Goal: Task Accomplishment & Management: Manage account settings

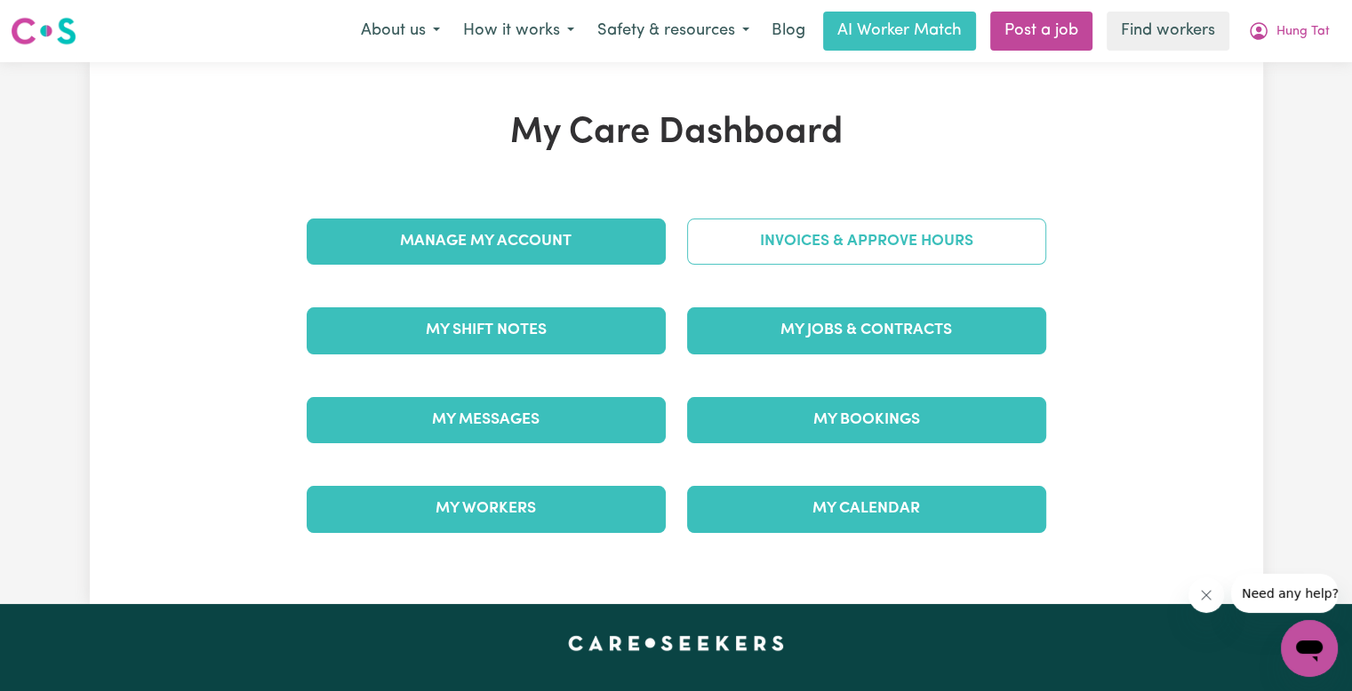
click at [883, 246] on link "Invoices & Approve Hours" at bounding box center [866, 242] width 359 height 46
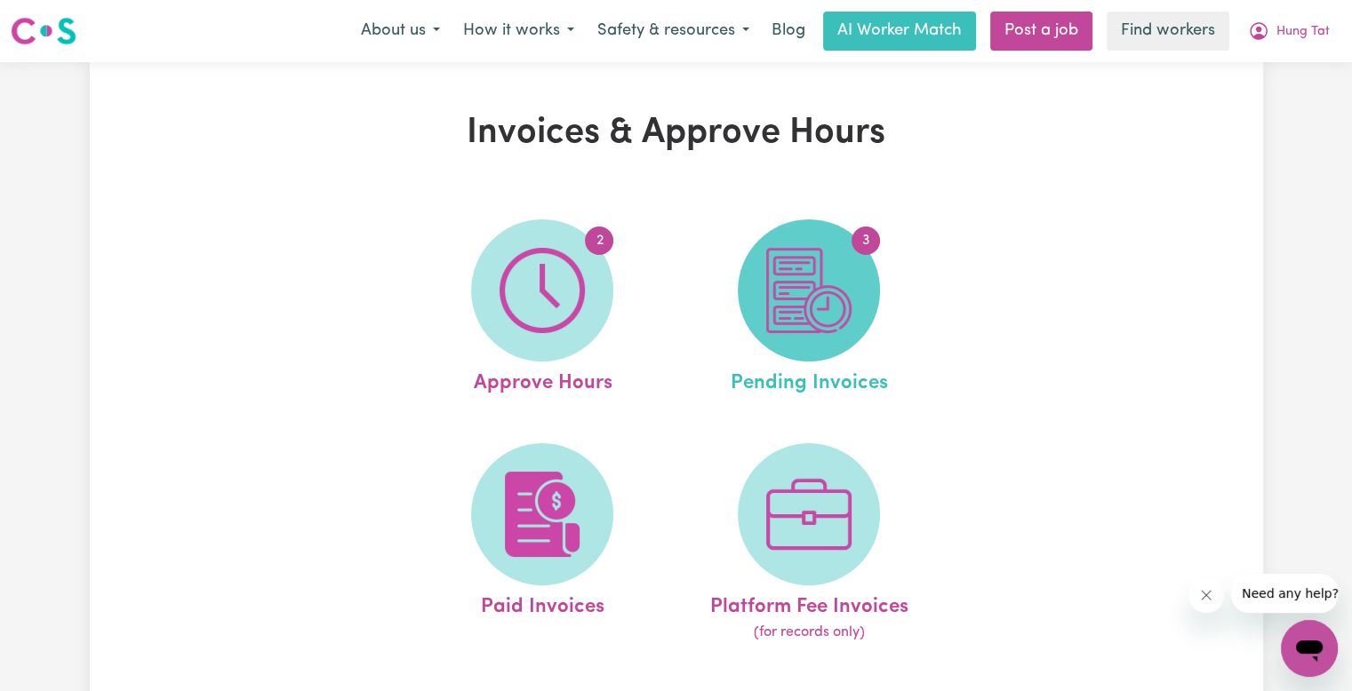
click at [818, 304] on img at bounding box center [808, 290] width 85 height 85
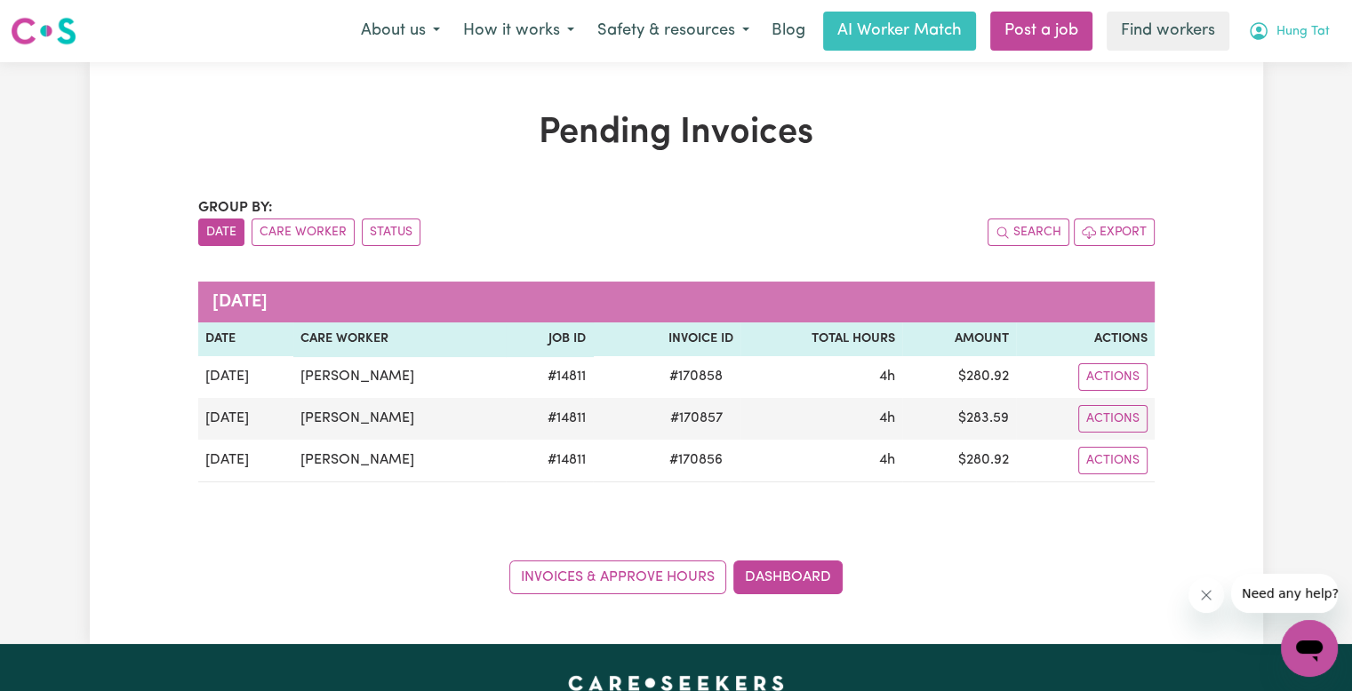
click at [1290, 36] on span "Hung Tat" at bounding box center [1302, 32] width 53 height 20
click at [803, 576] on link "Dashboard" at bounding box center [787, 578] width 109 height 34
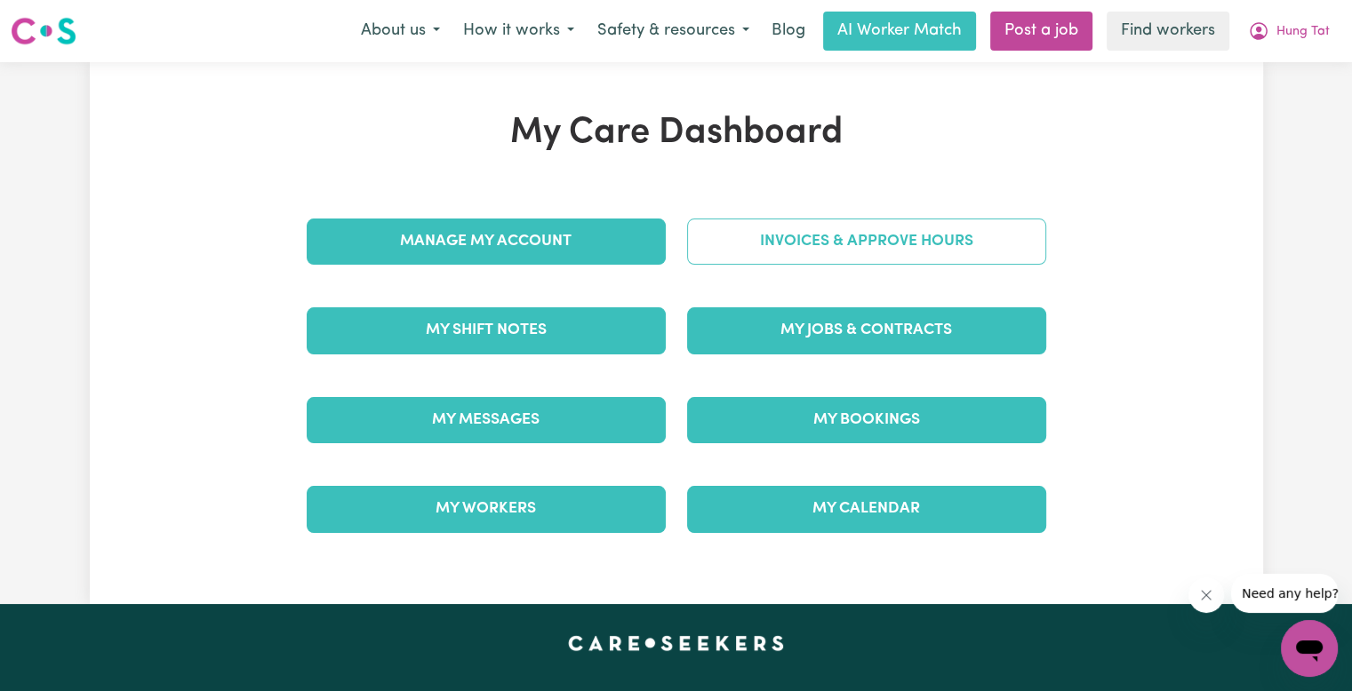
click at [820, 259] on link "Invoices & Approve Hours" at bounding box center [866, 242] width 359 height 46
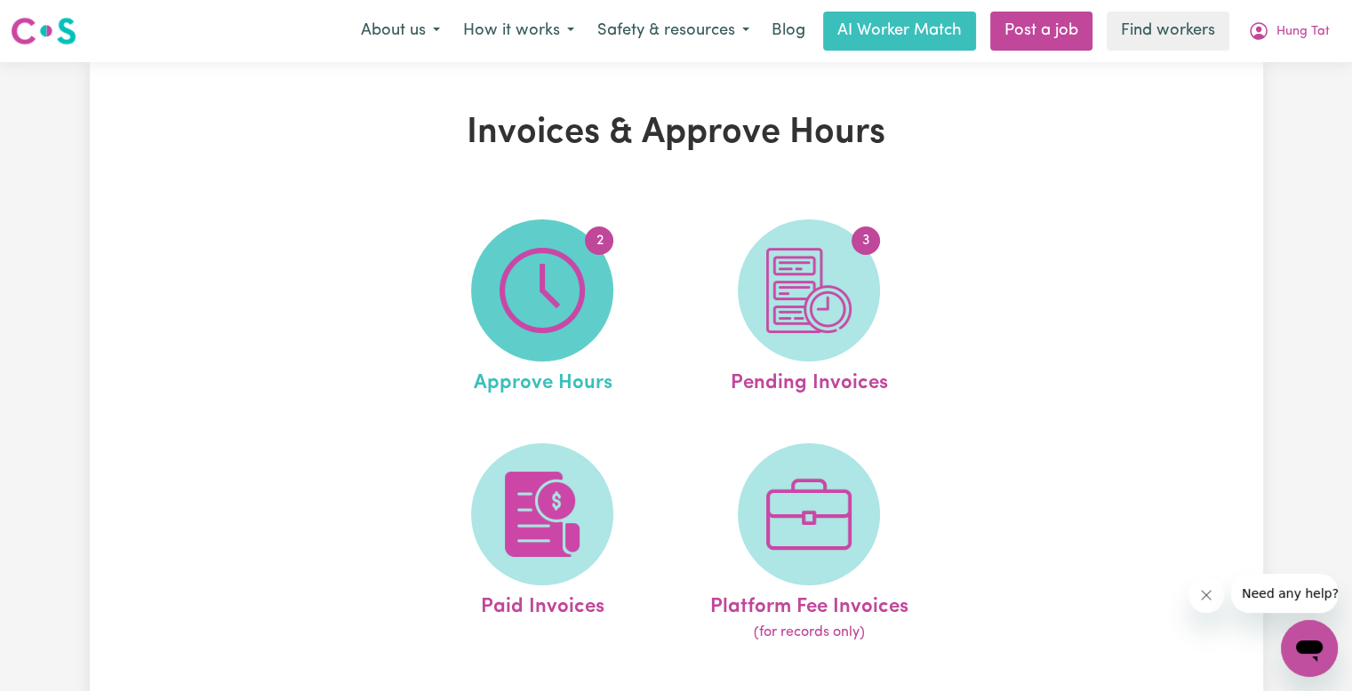
click at [586, 278] on span "2" at bounding box center [542, 291] width 142 height 142
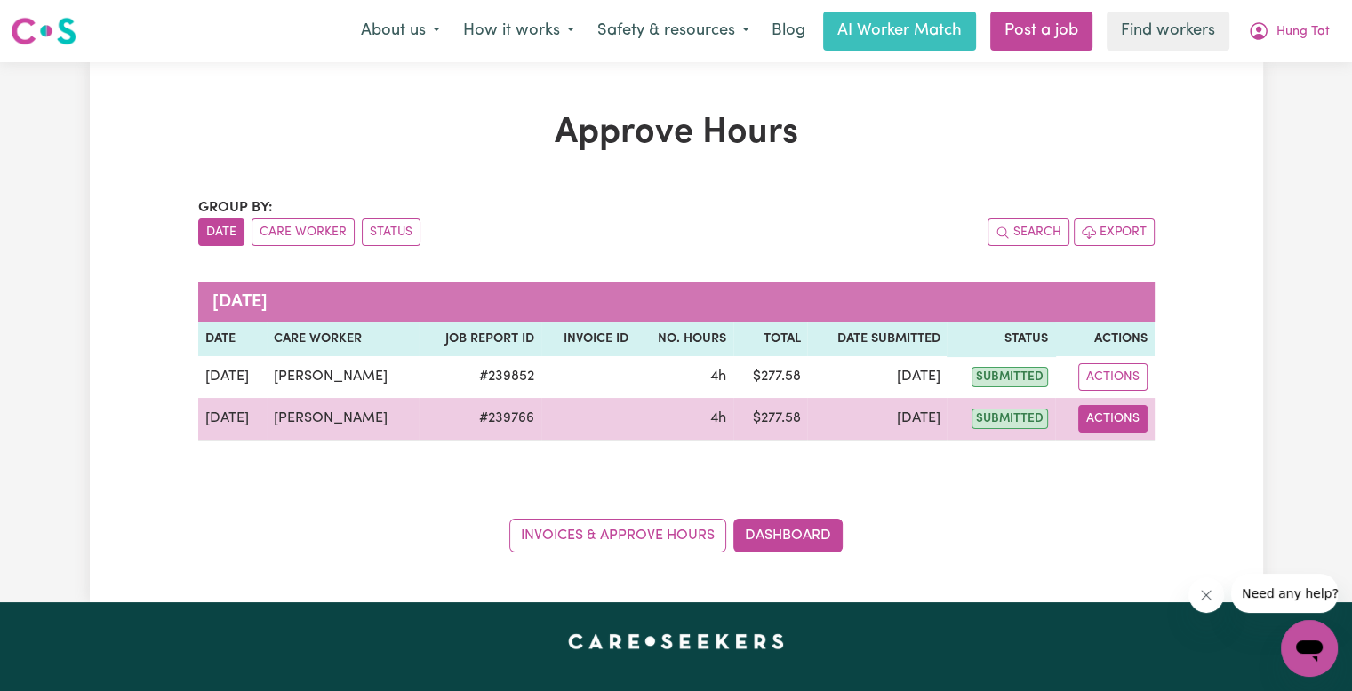
click at [1106, 417] on button "Actions" at bounding box center [1112, 419] width 69 height 28
click at [1127, 468] on link "View Job Report" at bounding box center [1157, 460] width 152 height 36
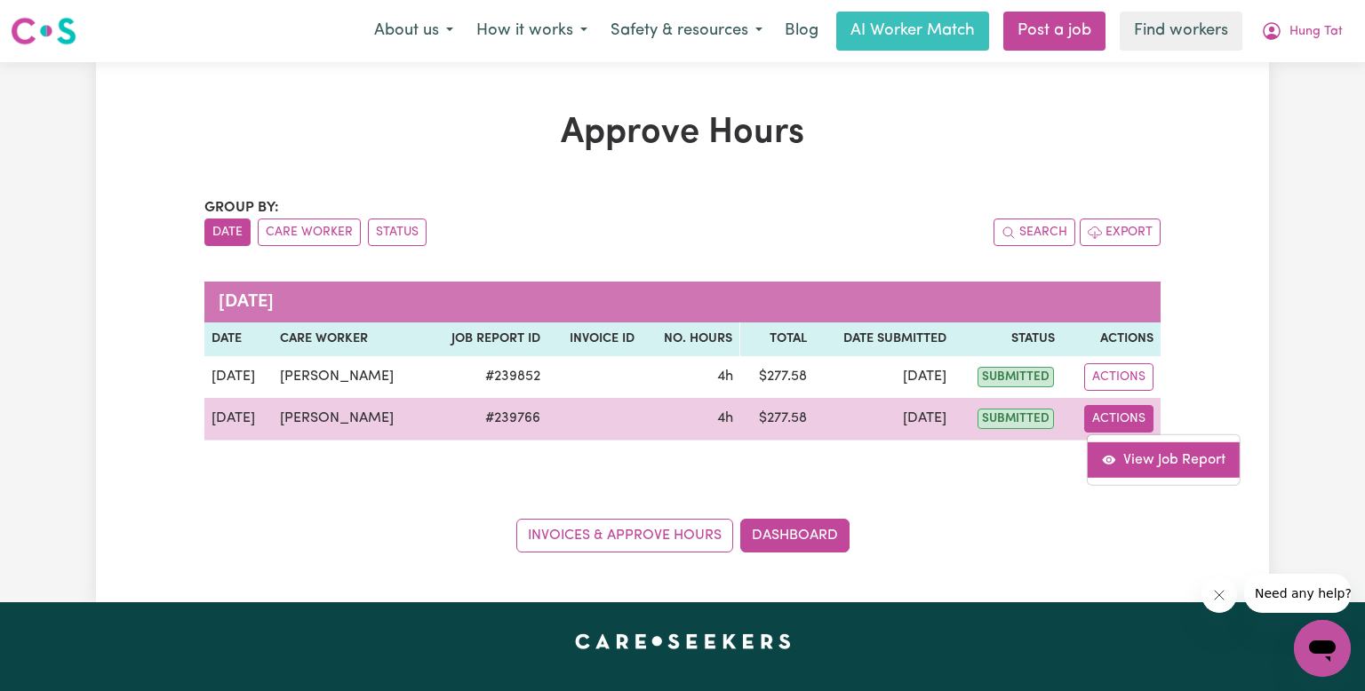
select select "pm"
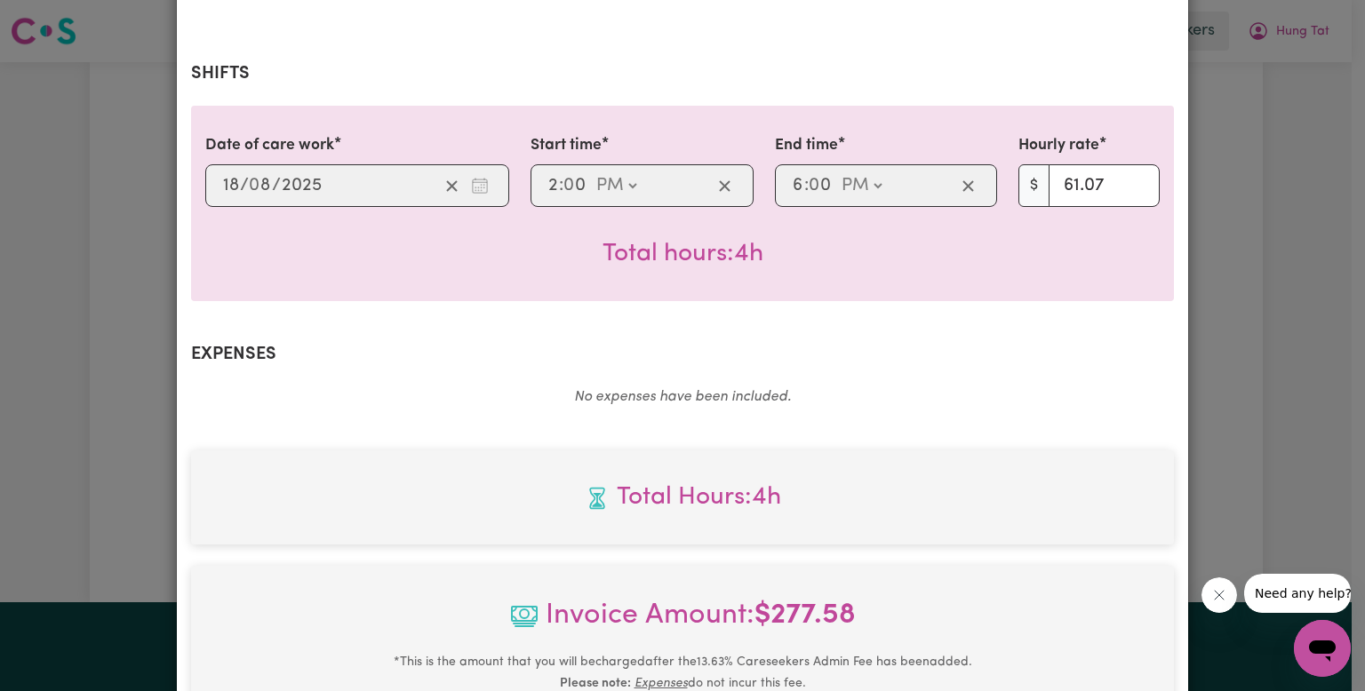
scroll to position [702, 0]
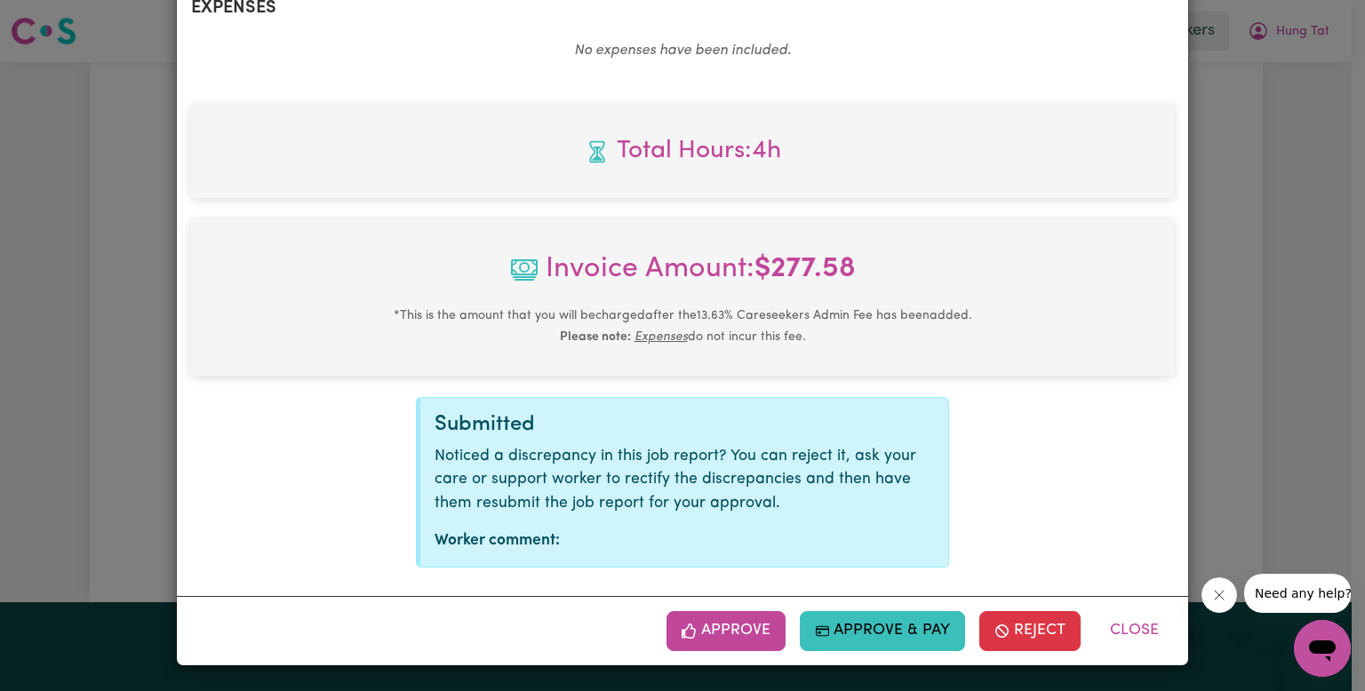
click at [693, 627] on icon "button" at bounding box center [690, 632] width 16 height 16
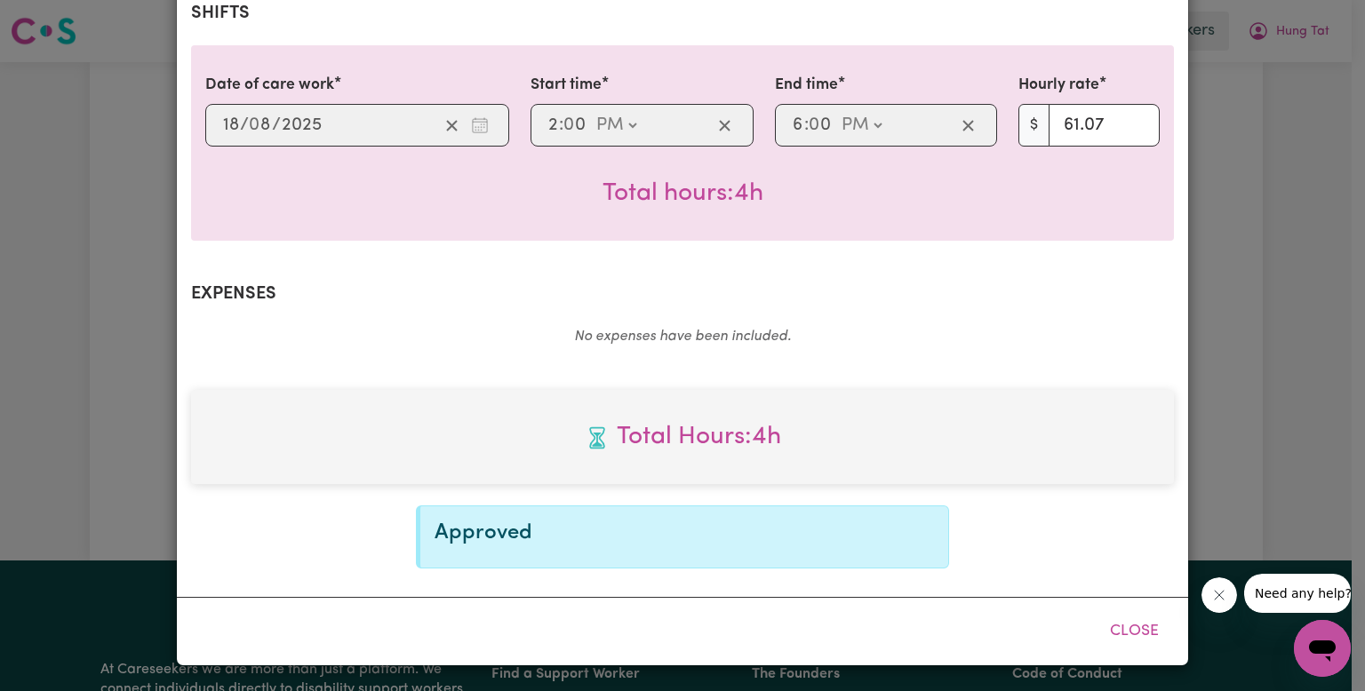
scroll to position [415, 0]
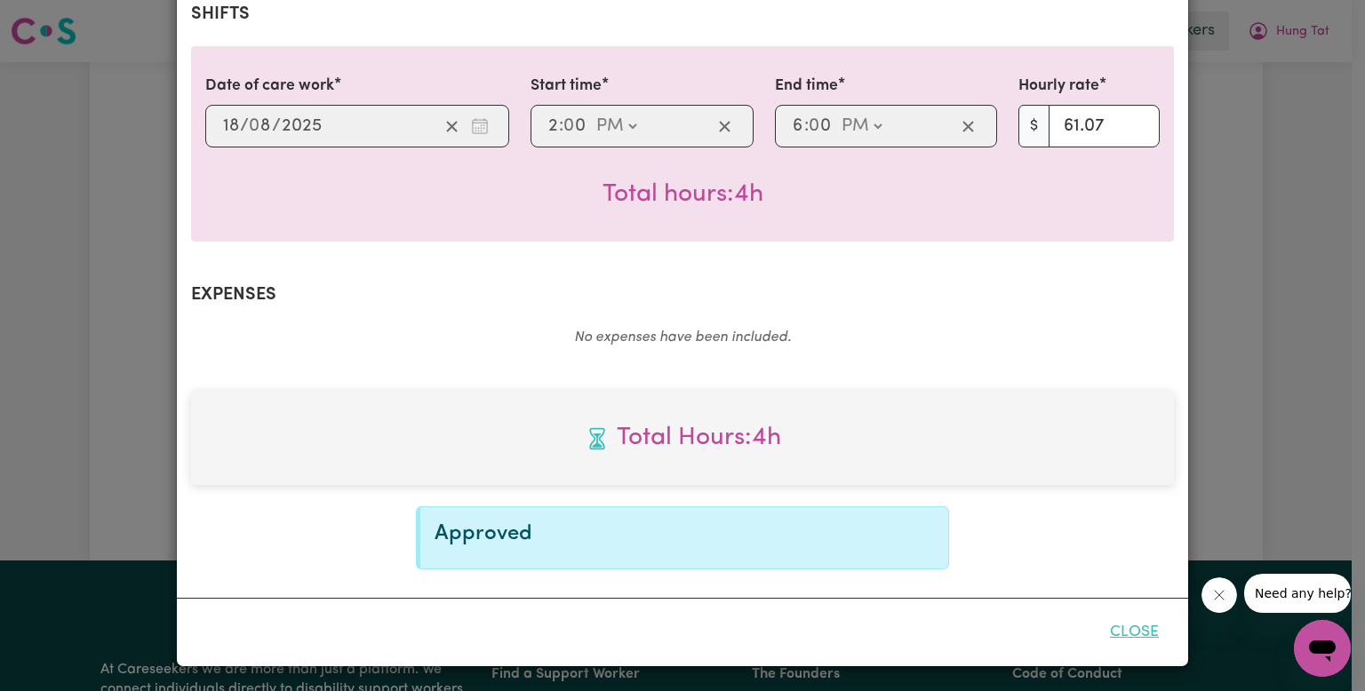
click at [1108, 634] on button "Close" at bounding box center [1134, 632] width 79 height 39
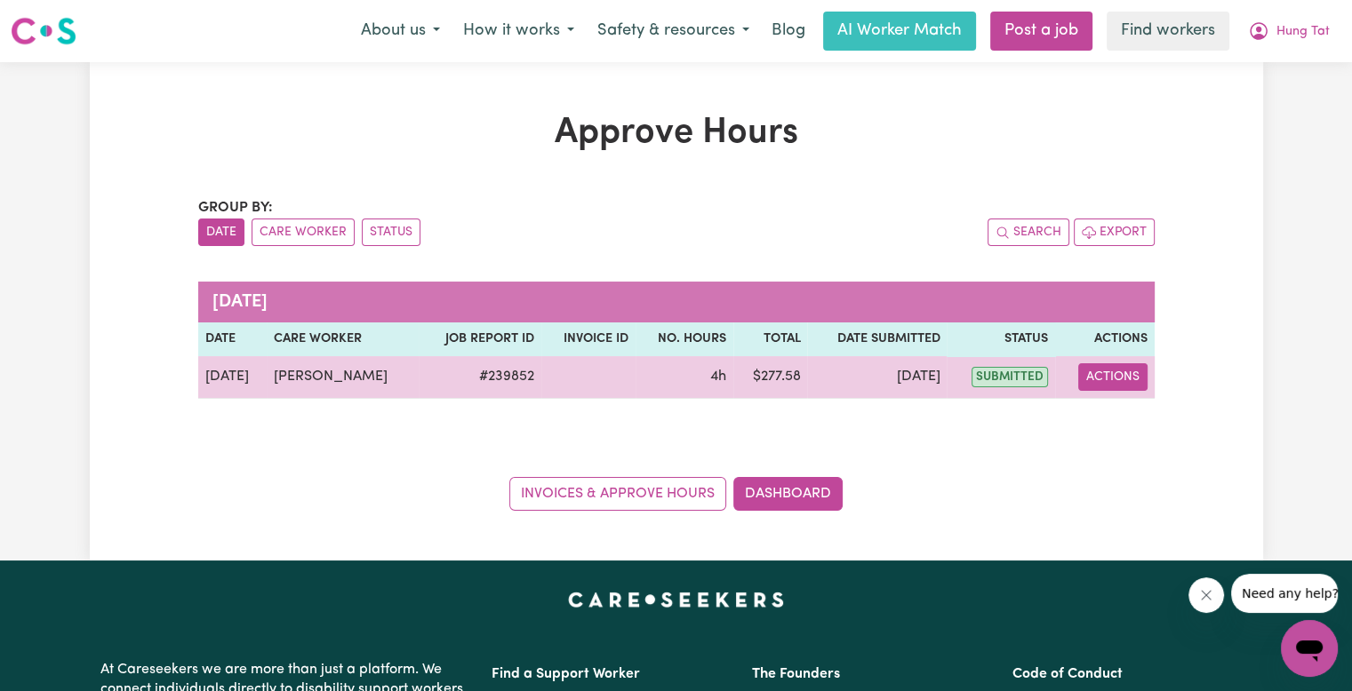
click at [1103, 380] on button "Actions" at bounding box center [1112, 377] width 69 height 28
click at [1098, 417] on icon "View job report 239852" at bounding box center [1102, 418] width 13 height 9
select select "pm"
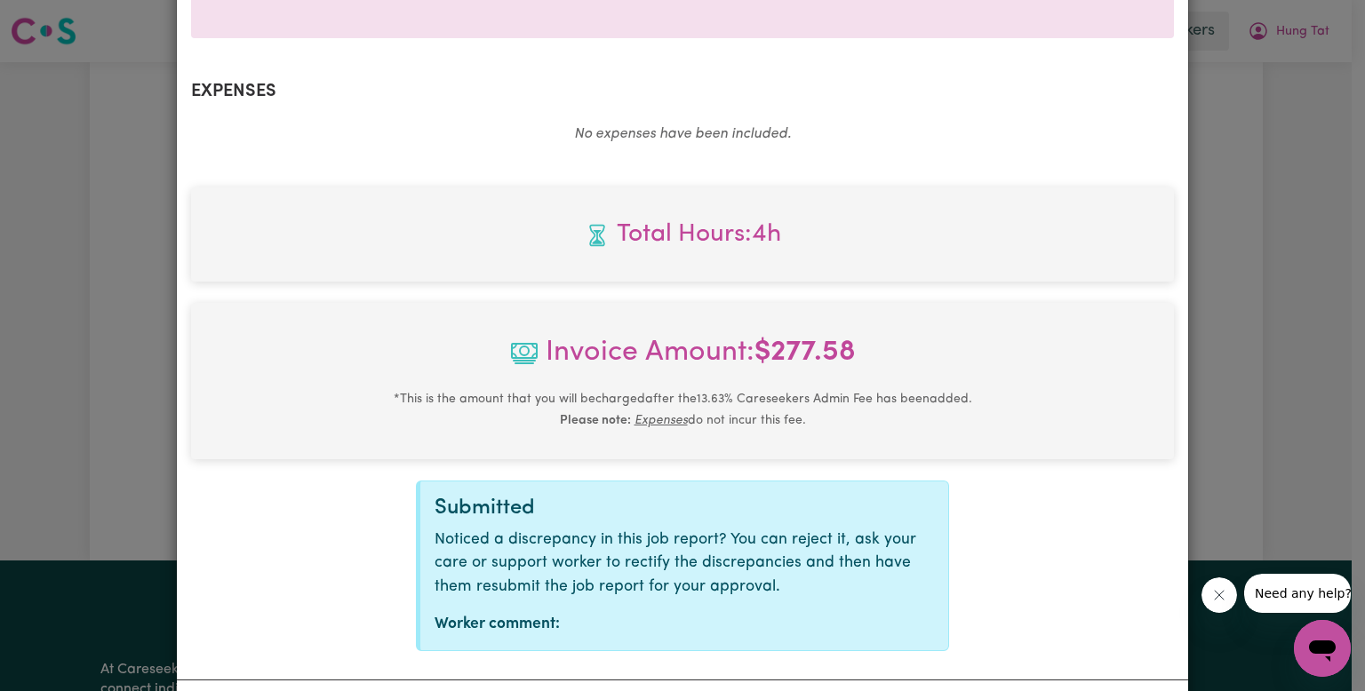
scroll to position [702, 0]
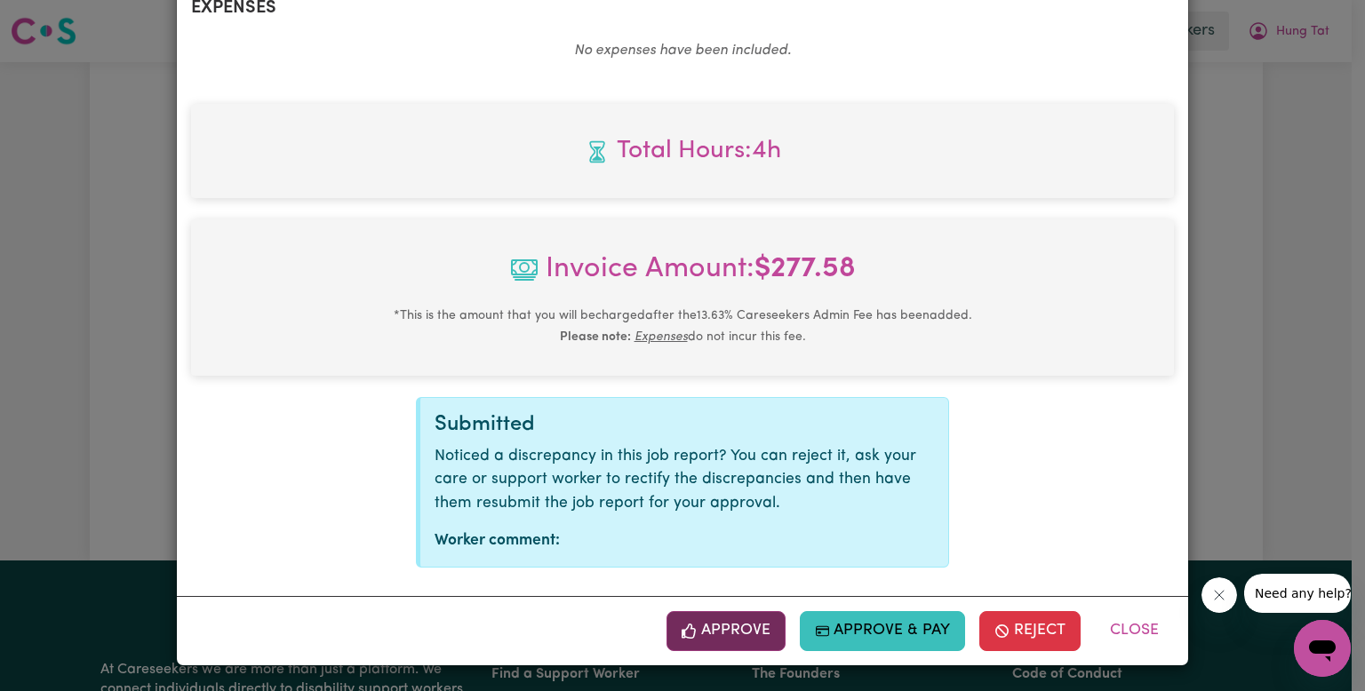
click at [729, 634] on button "Approve" at bounding box center [726, 630] width 119 height 39
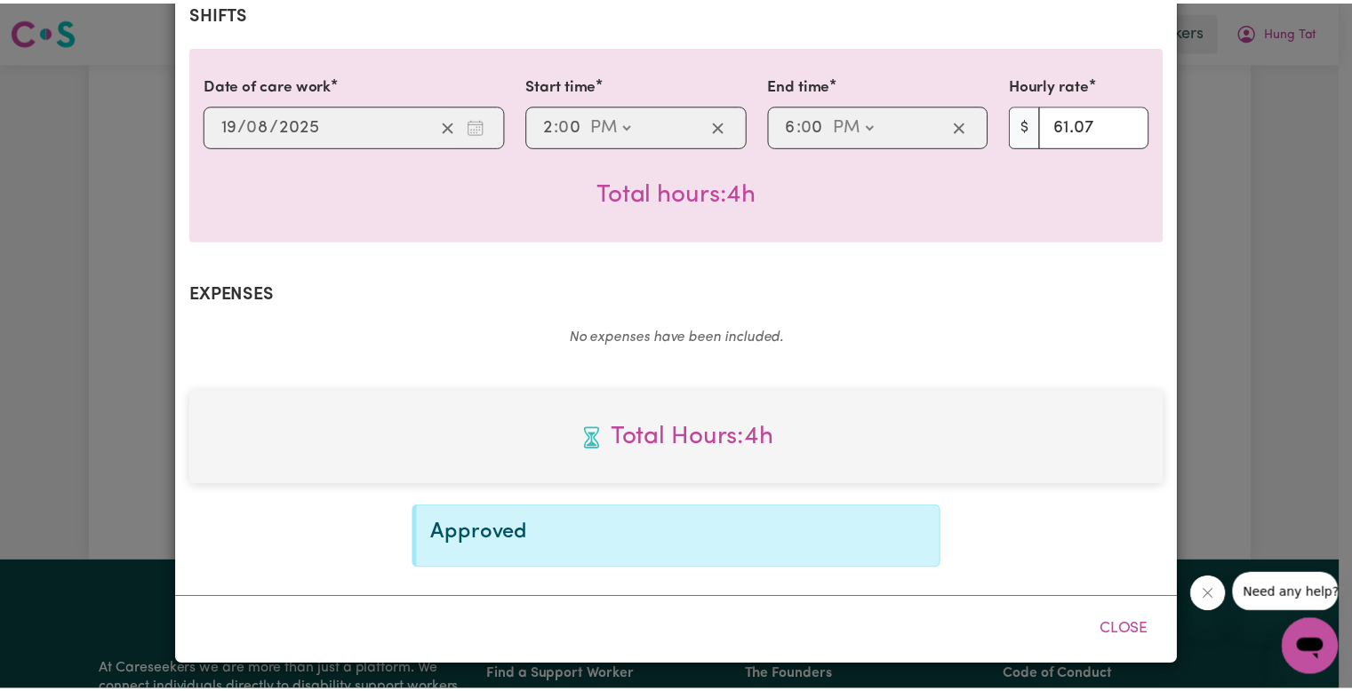
scroll to position [415, 0]
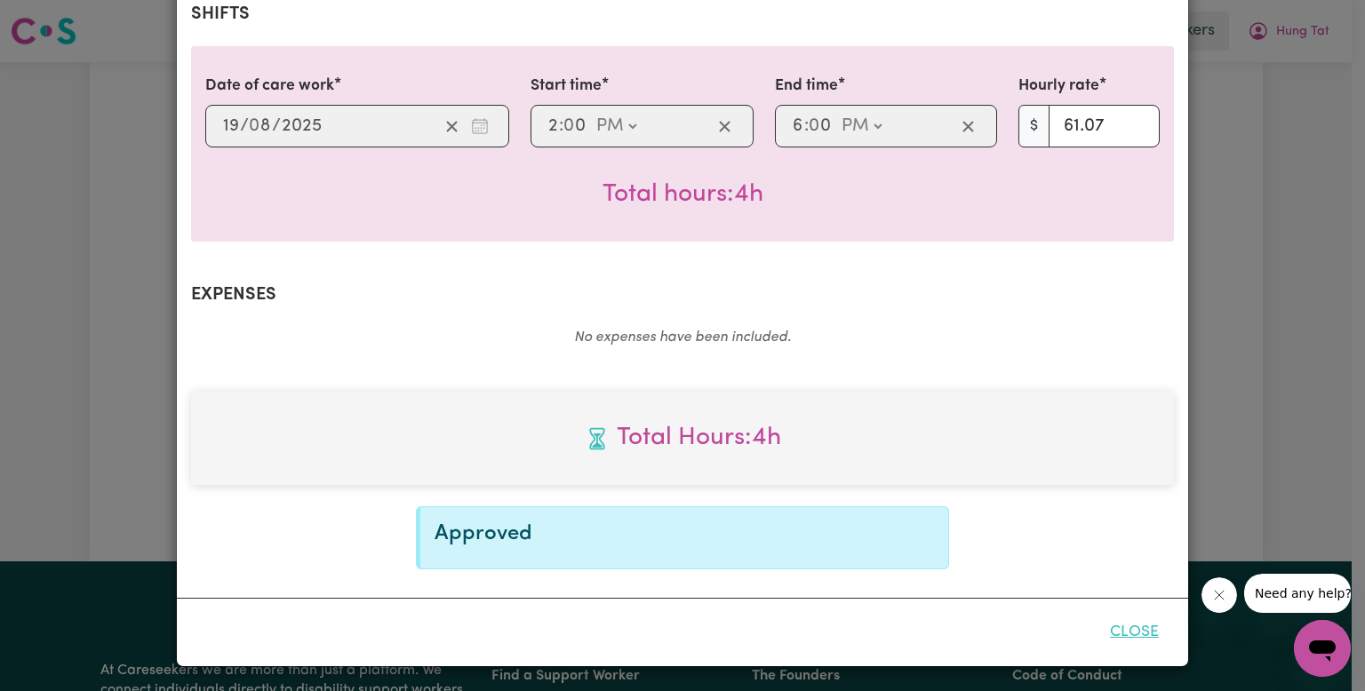
click at [1139, 628] on button "Close" at bounding box center [1134, 632] width 79 height 39
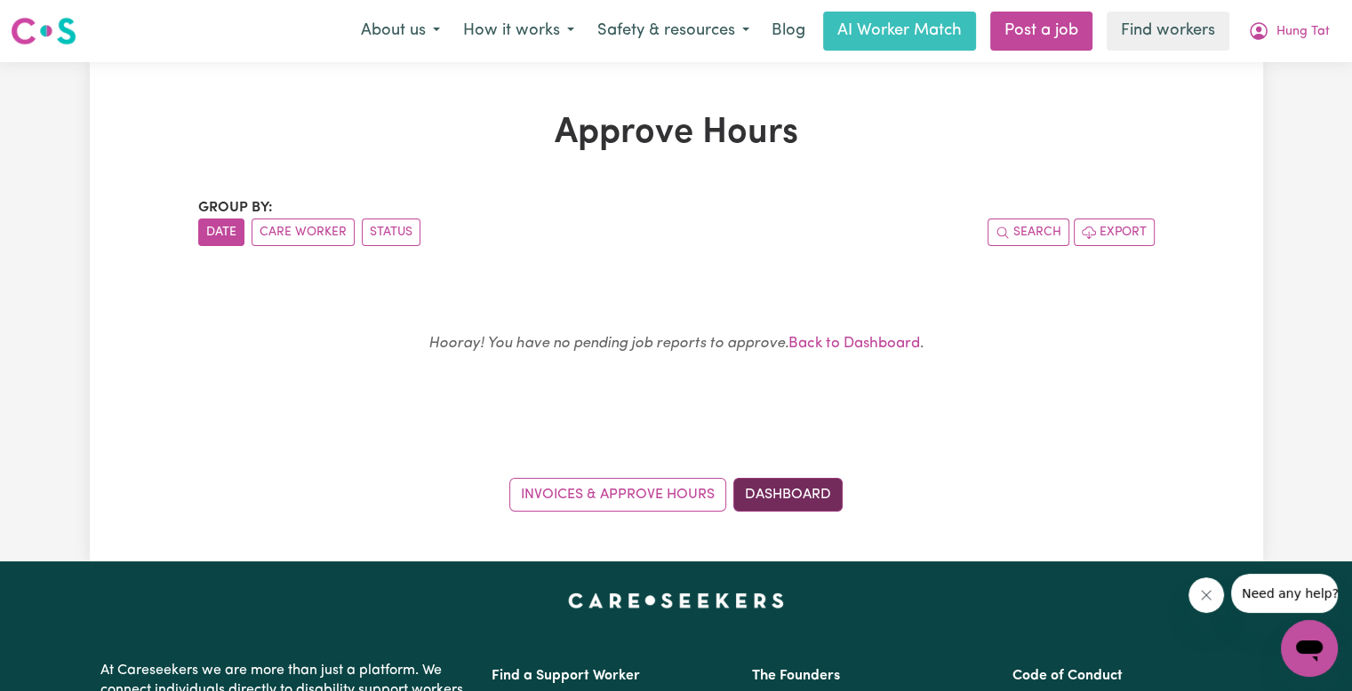
click at [810, 484] on link "Dashboard" at bounding box center [787, 495] width 109 height 34
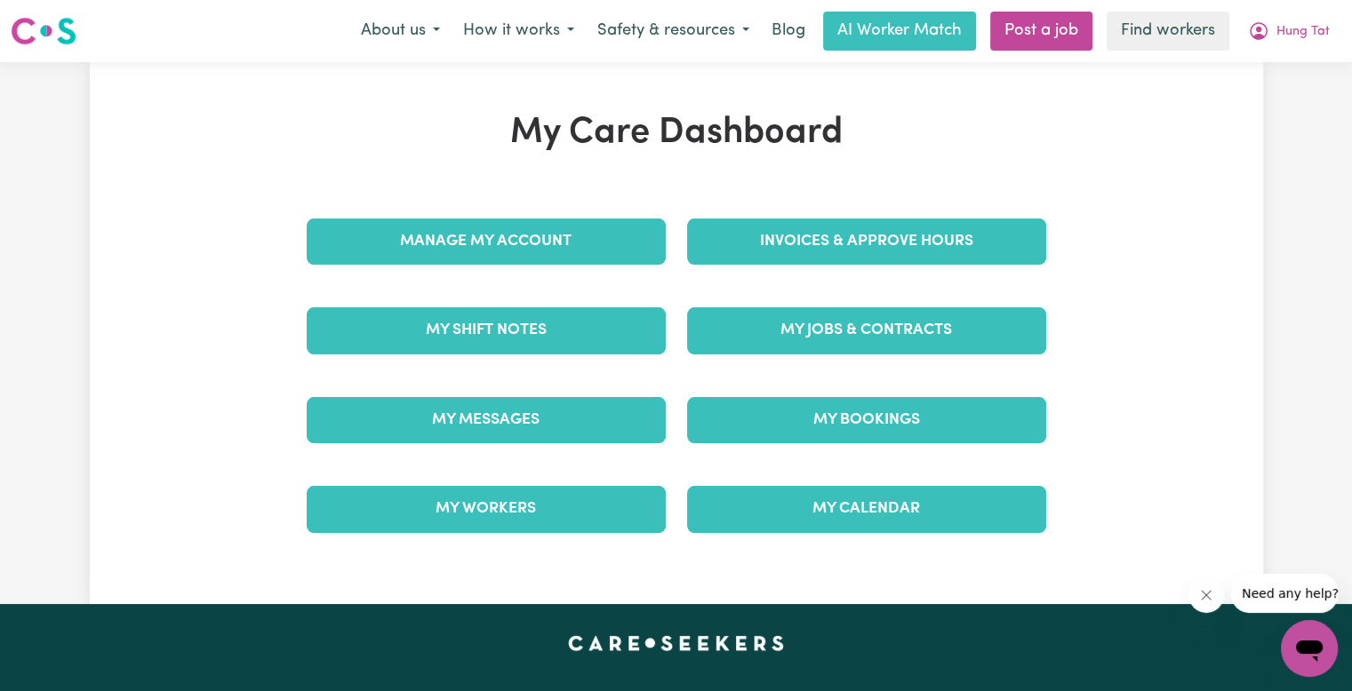
click at [837, 270] on div "Invoices & Approve Hours" at bounding box center [866, 241] width 380 height 89
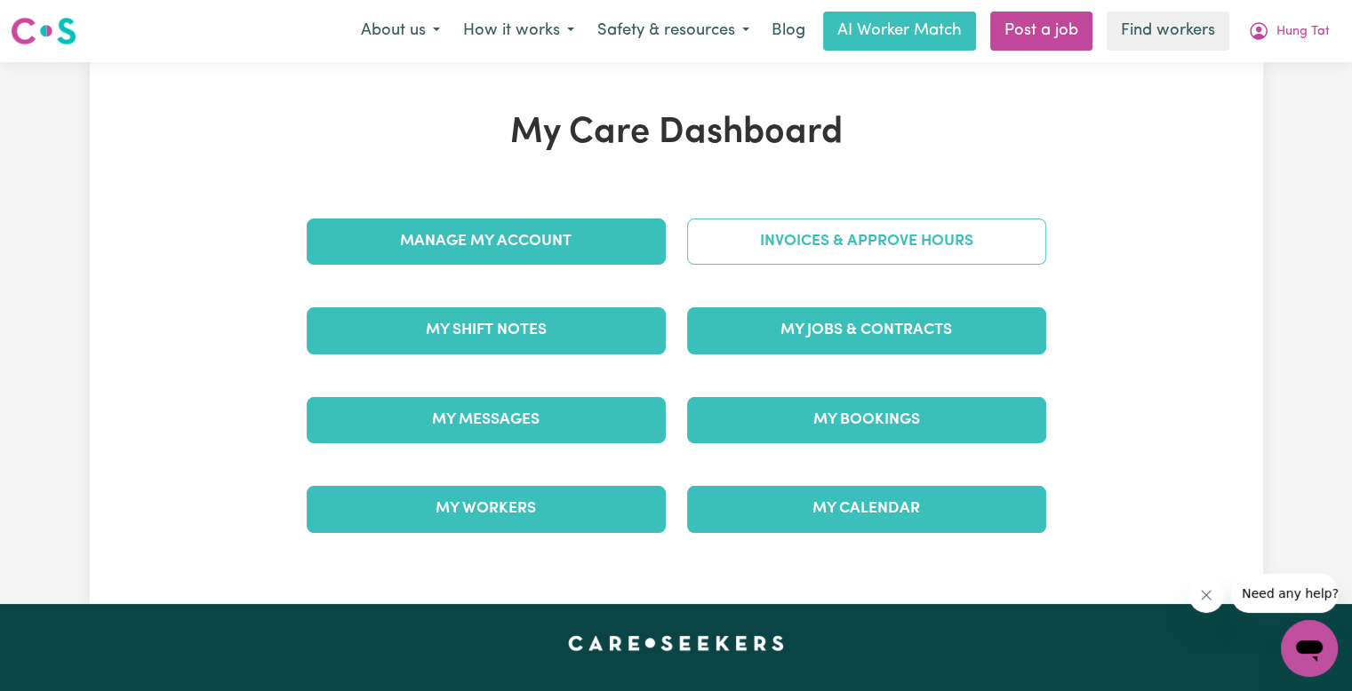
click at [833, 249] on link "Invoices & Approve Hours" at bounding box center [866, 242] width 359 height 46
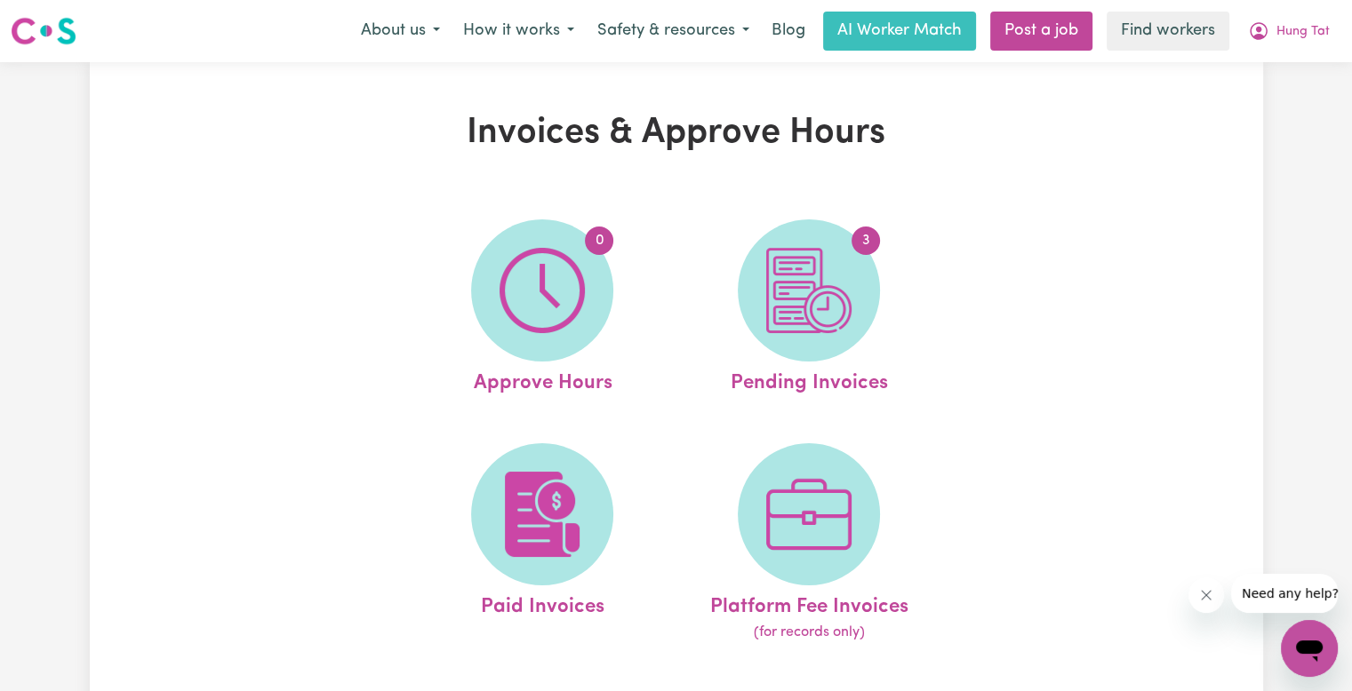
click at [834, 278] on img at bounding box center [808, 290] width 85 height 85
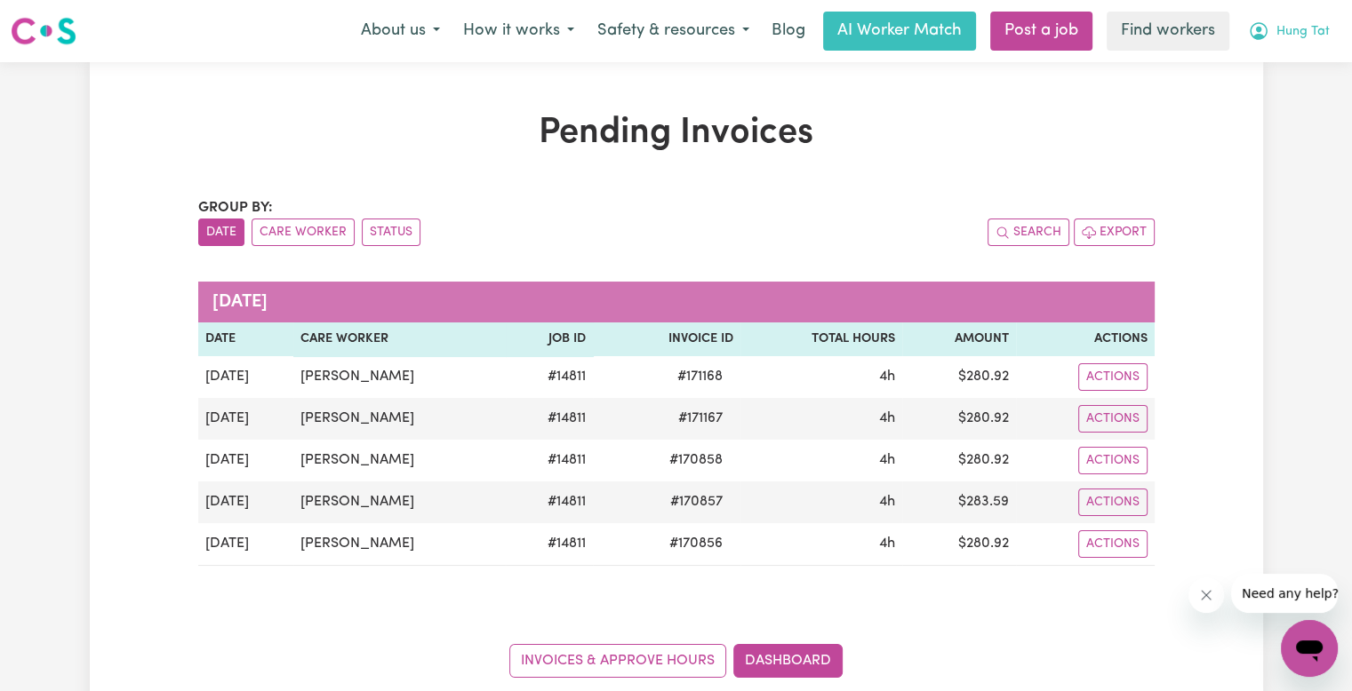
click at [1299, 31] on span "Hung Tat" at bounding box center [1302, 32] width 53 height 20
click at [1270, 97] on link "Logout" at bounding box center [1270, 102] width 140 height 34
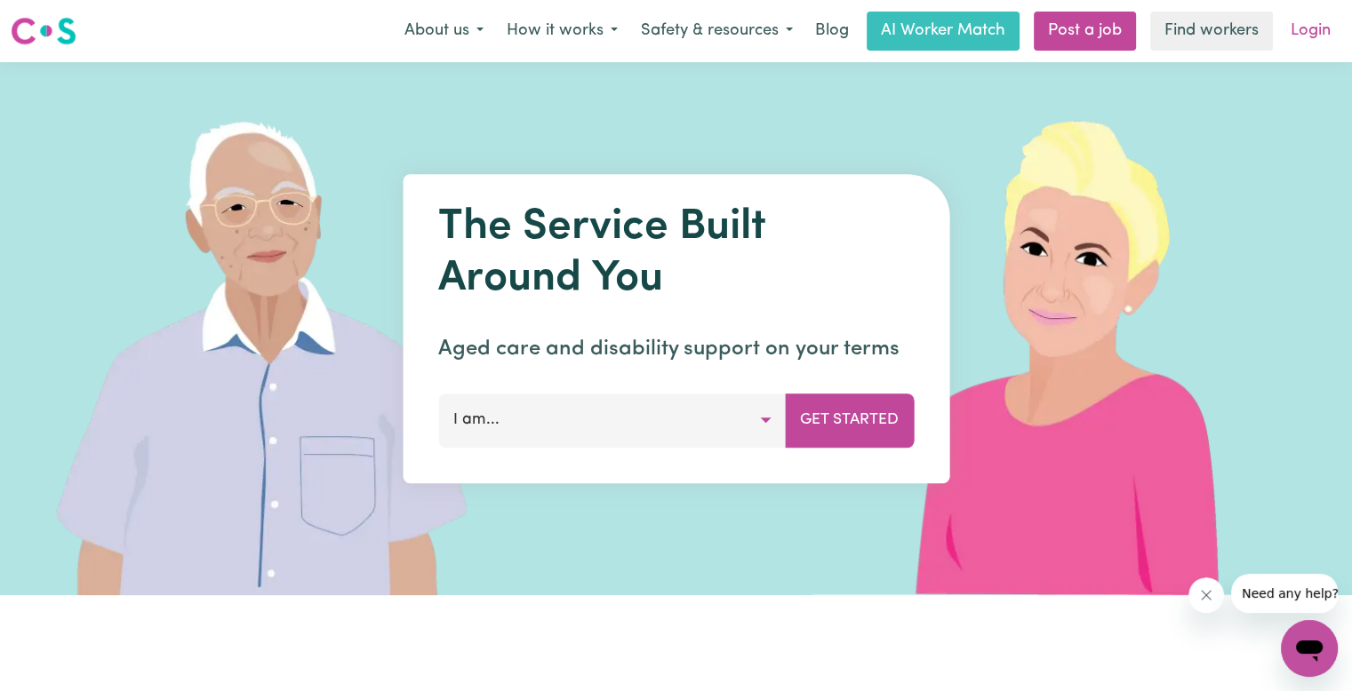
click at [1313, 36] on link "Login" at bounding box center [1310, 31] width 61 height 39
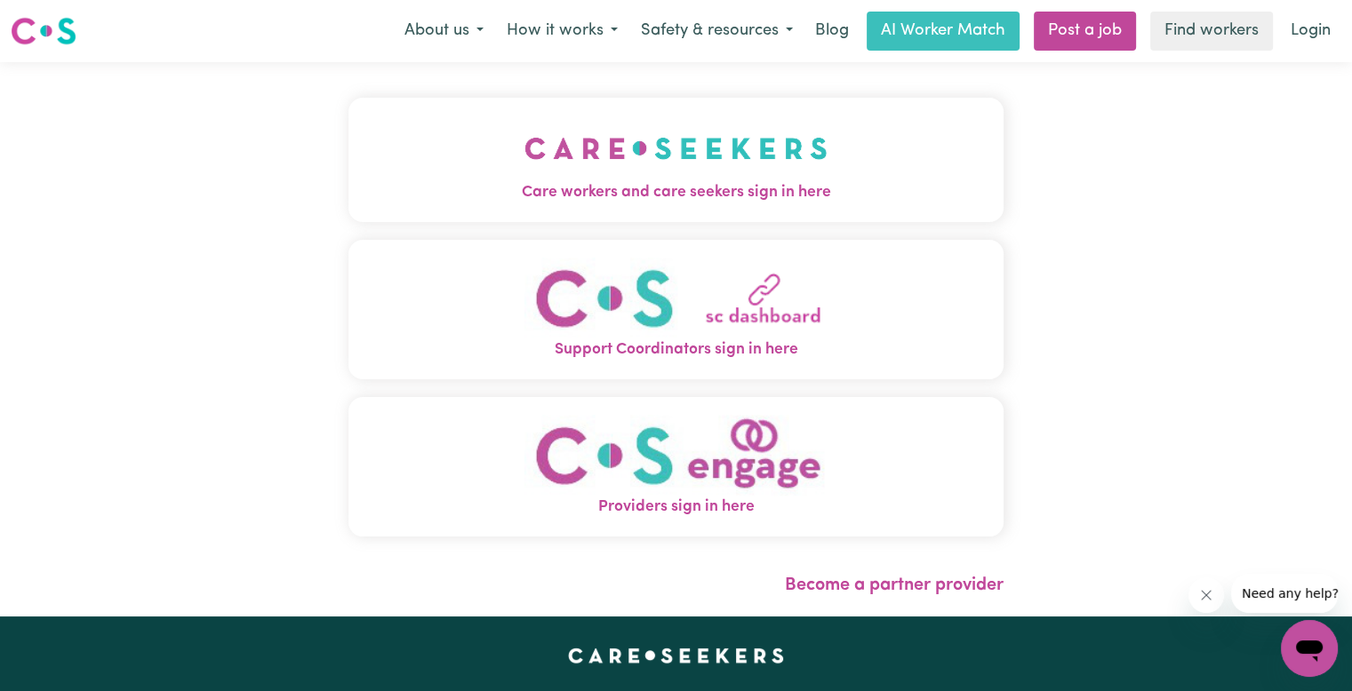
click at [670, 174] on img "Care workers and care seekers sign in here" at bounding box center [675, 149] width 303 height 66
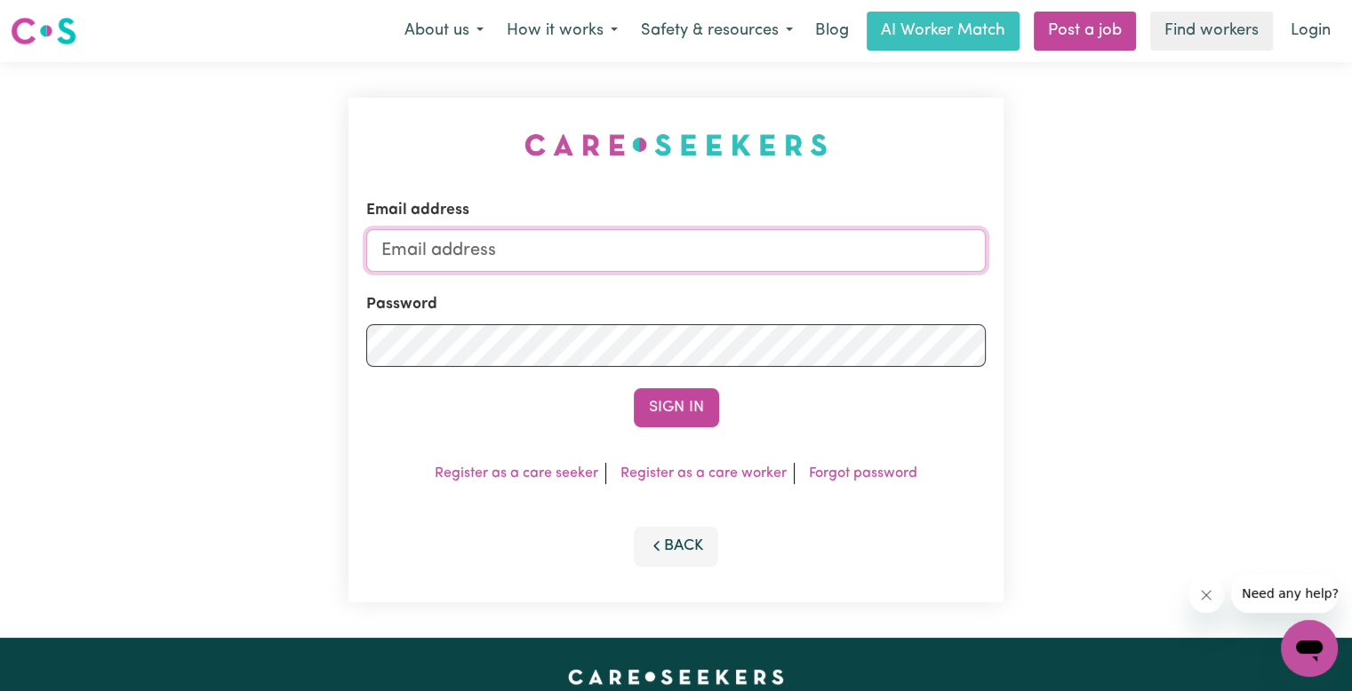
click at [626, 250] on input "Email address" at bounding box center [675, 250] width 619 height 43
type input "[EMAIL_ADDRESS][DOMAIN_NAME]"
click at [634, 388] on button "Sign In" at bounding box center [676, 407] width 85 height 39
